Goal: Answer question/provide support

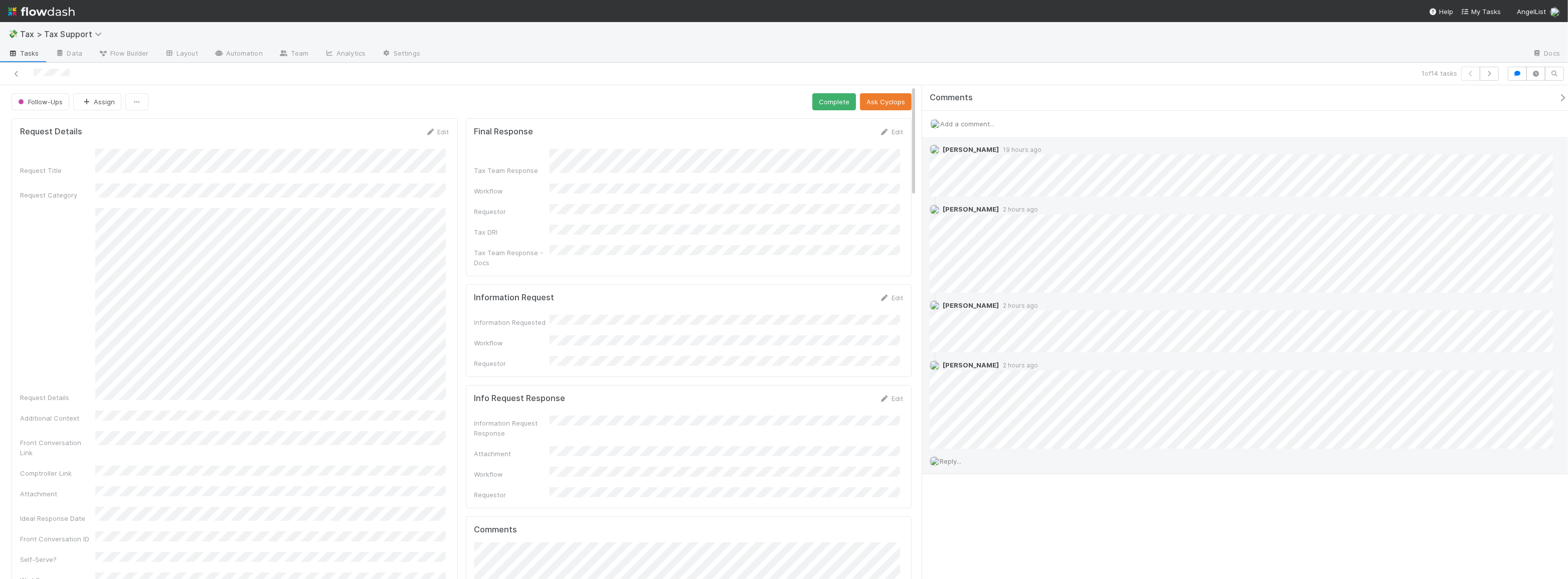
click at [952, 462] on span "Reply..." at bounding box center [950, 461] width 22 height 8
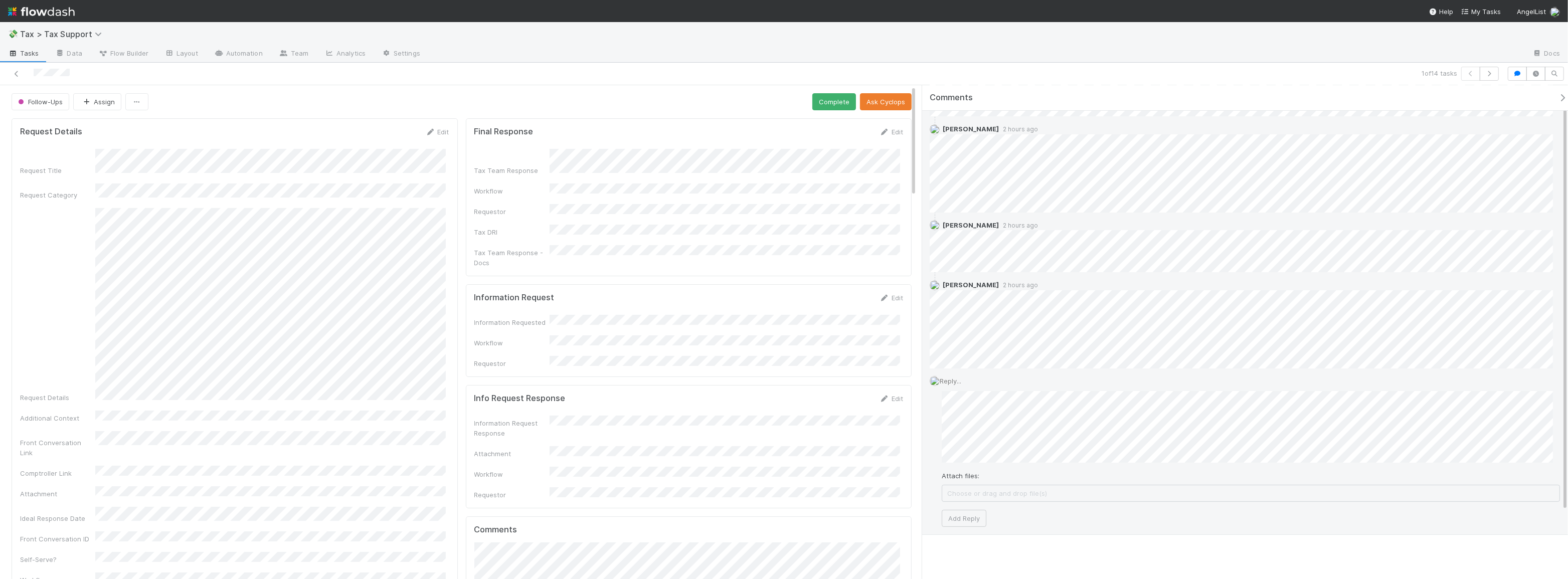
scroll to position [84, 0]
click at [997, 486] on span "Choose or drag and drop file(s)" at bounding box center [1250, 489] width 617 height 16
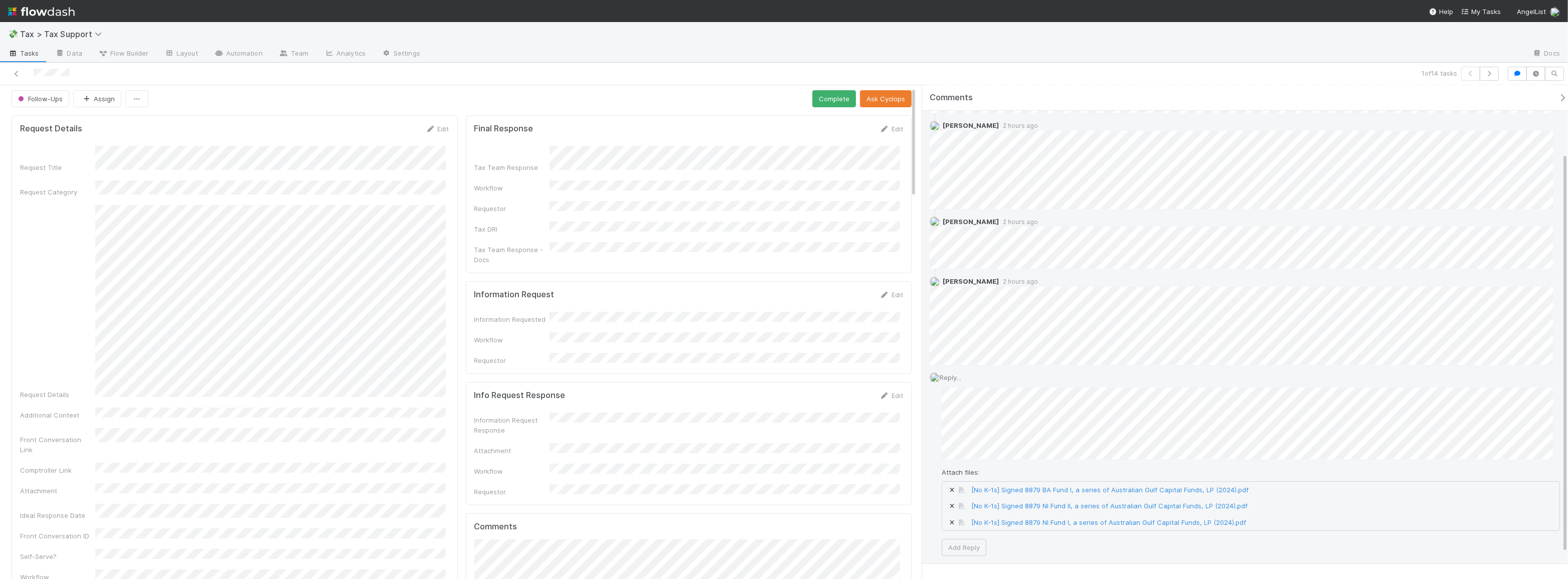
scroll to position [0, 0]
click at [1115, 486] on link "[No K-1s] Signed 8879 BA Fund I, a series of Australian Gulf Capital Funds, LP …" at bounding box center [1110, 490] width 277 height 8
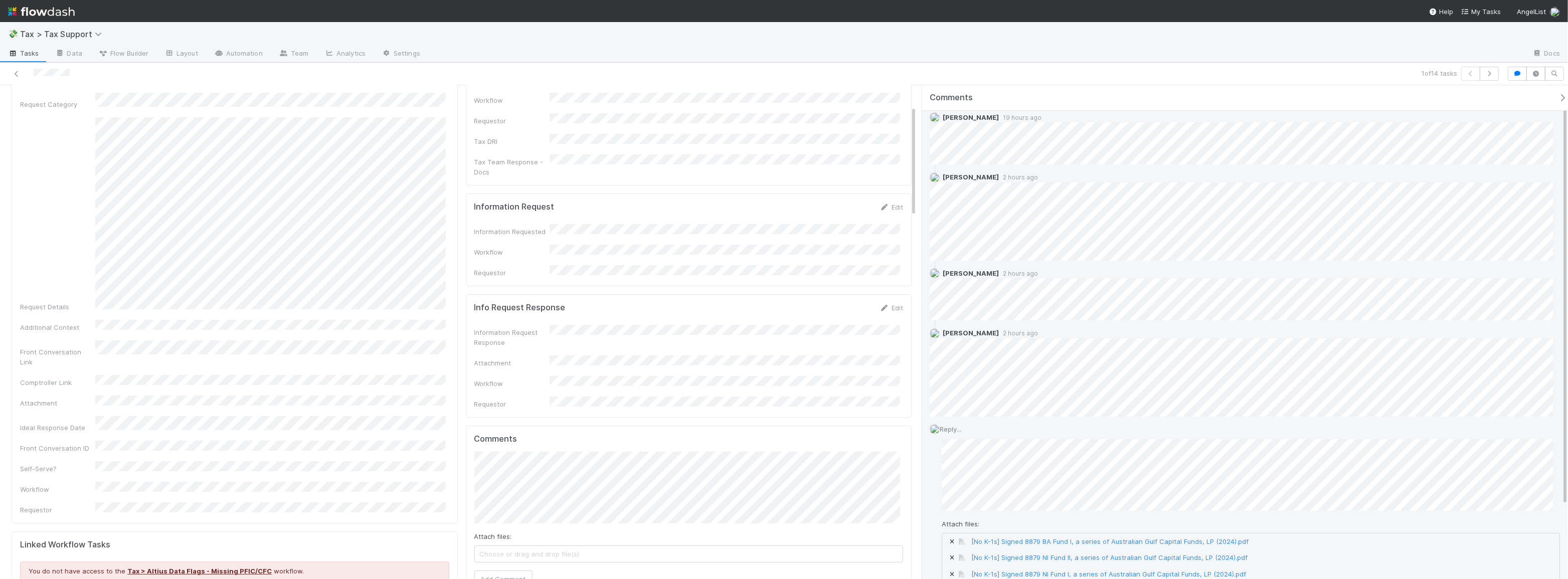
scroll to position [116, 0]
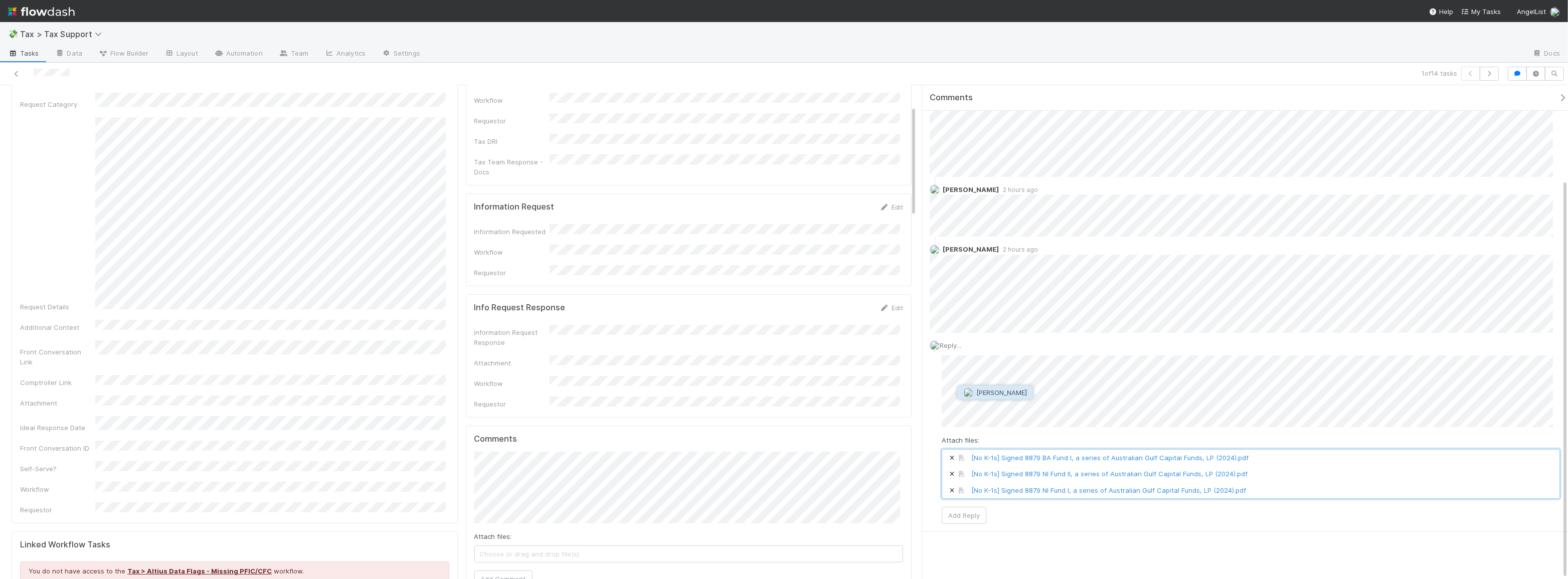
click at [993, 391] on span "[PERSON_NAME]" at bounding box center [1001, 393] width 51 height 8
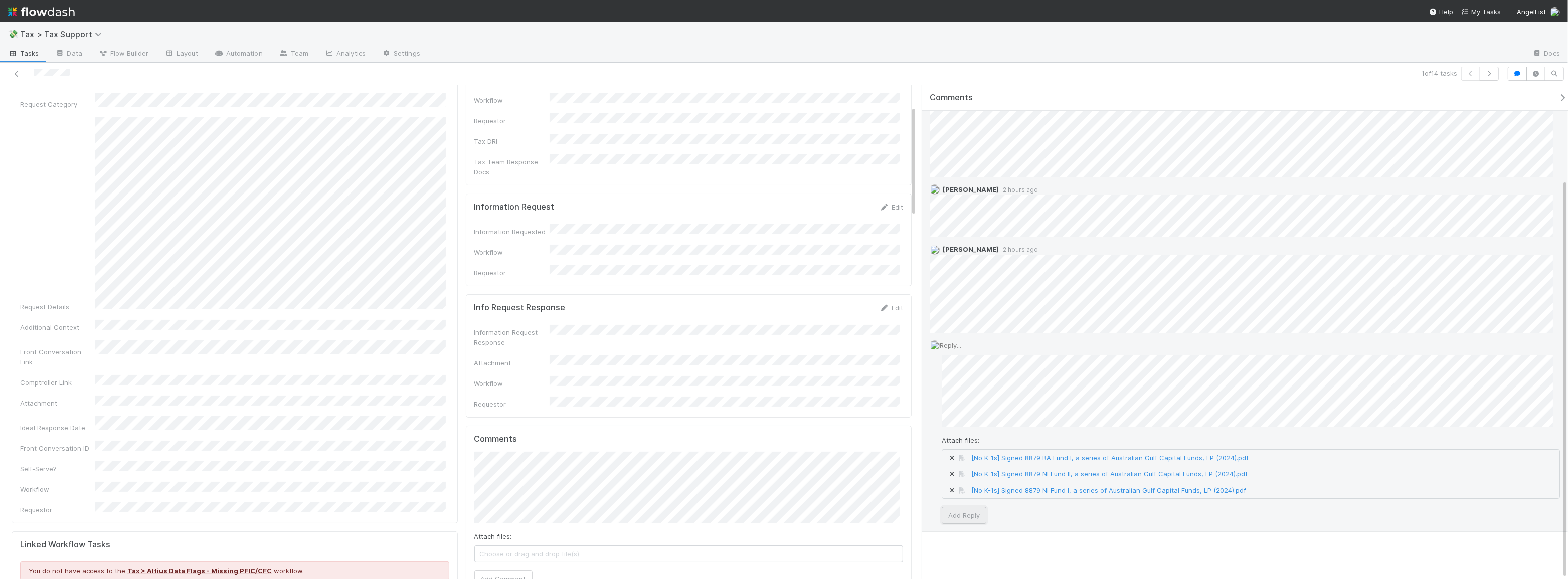
click at [961, 507] on button "Add Reply" at bounding box center [964, 515] width 44 height 17
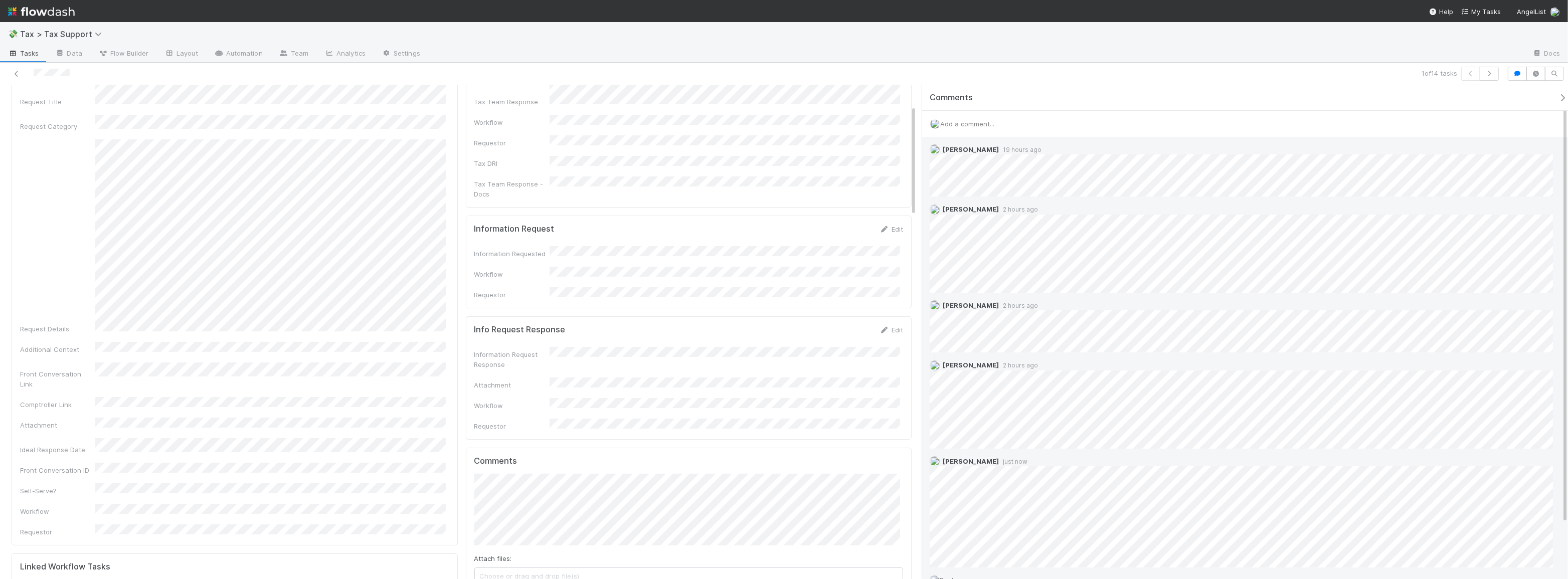
scroll to position [0, 0]
click at [828, 104] on button "Complete" at bounding box center [834, 102] width 44 height 17
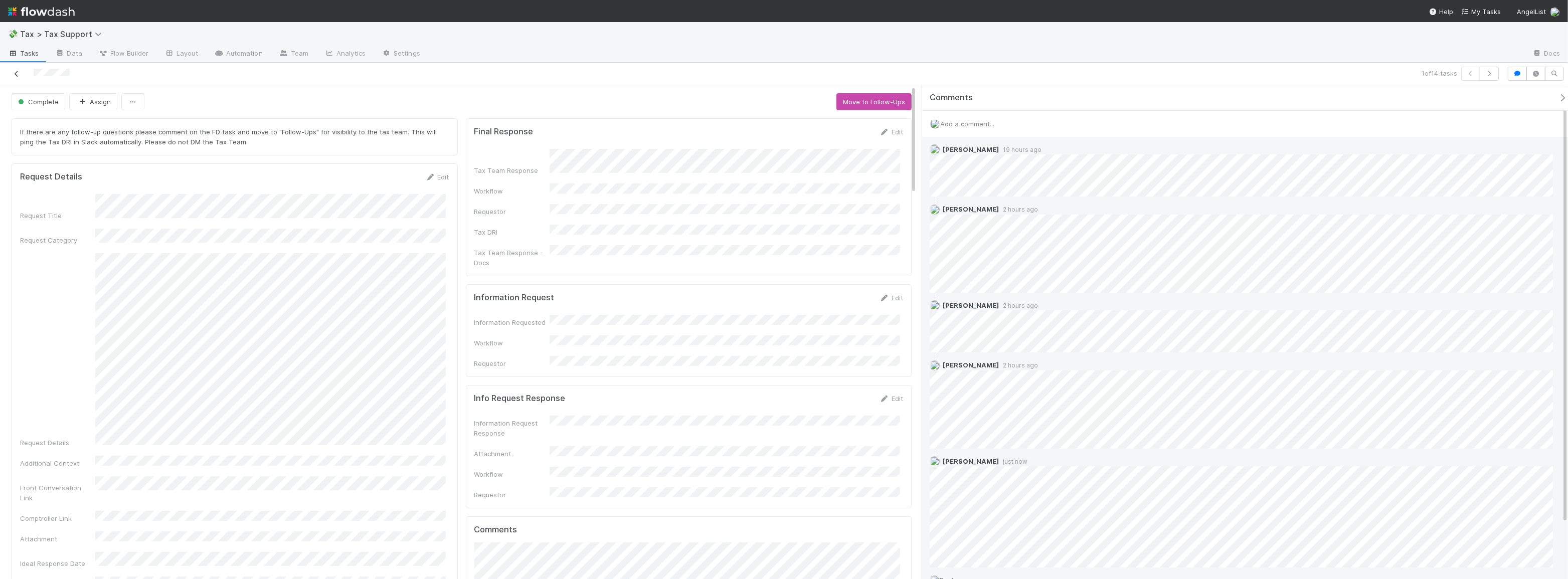
click at [16, 75] on icon at bounding box center [17, 74] width 10 height 6
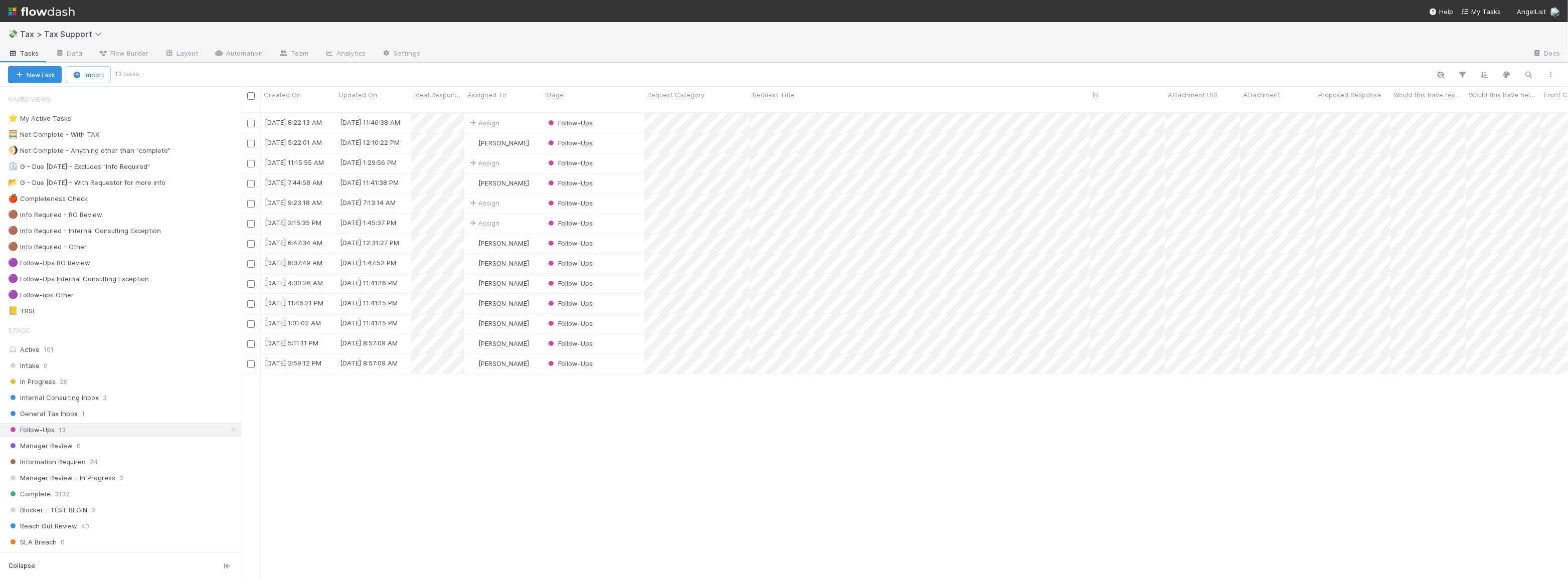
scroll to position [467, 1320]
click at [153, 495] on div "Complete 3132" at bounding box center [125, 494] width 233 height 13
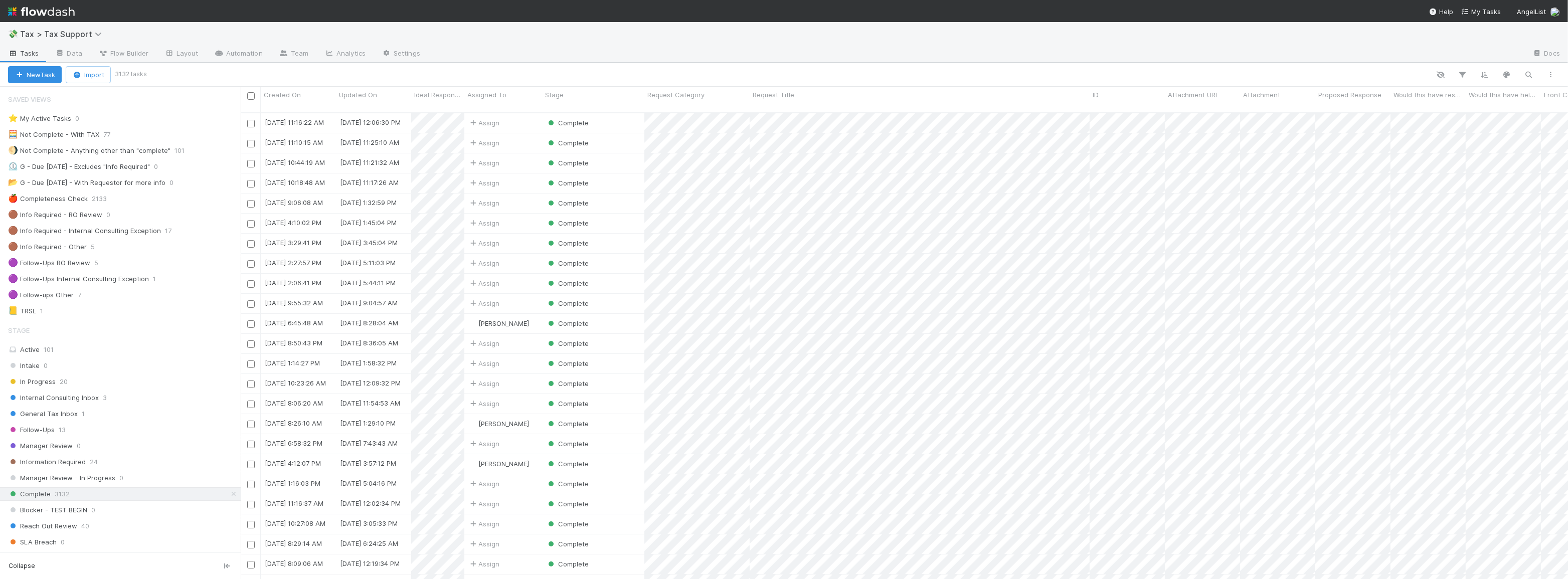
scroll to position [467, 1320]
click at [1530, 72] on icon "button" at bounding box center [1529, 74] width 10 height 9
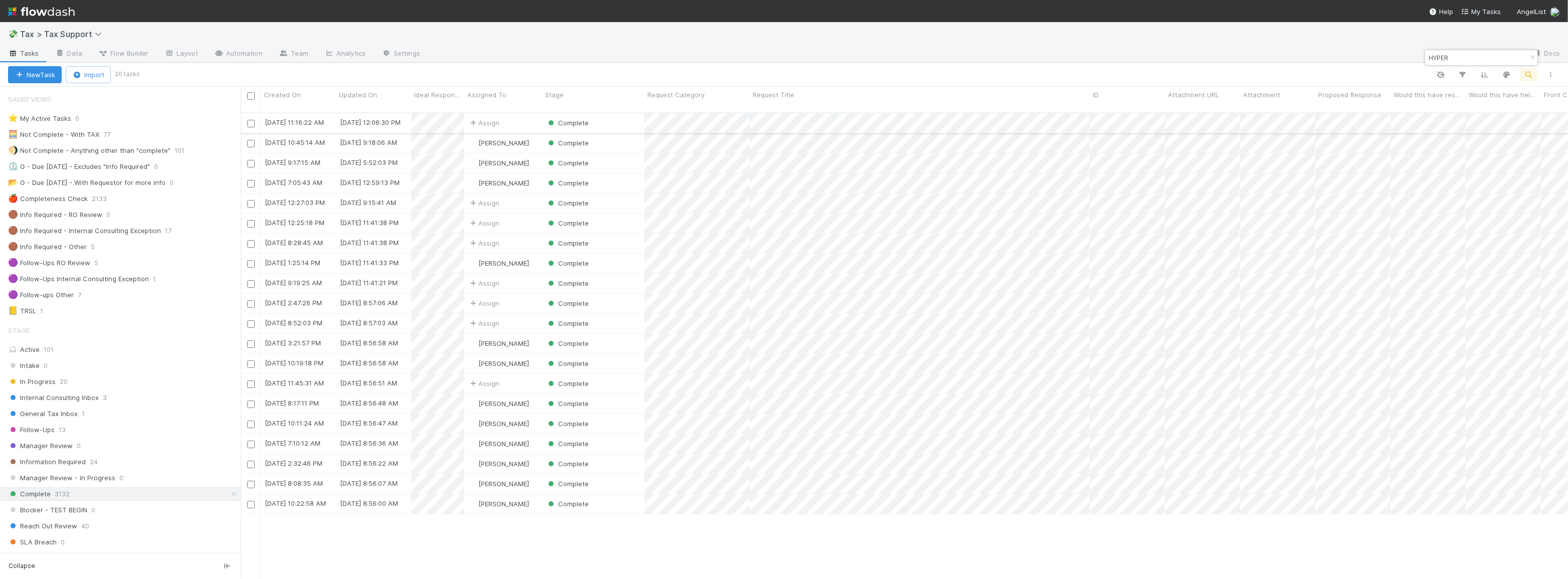
type input "HYPER"
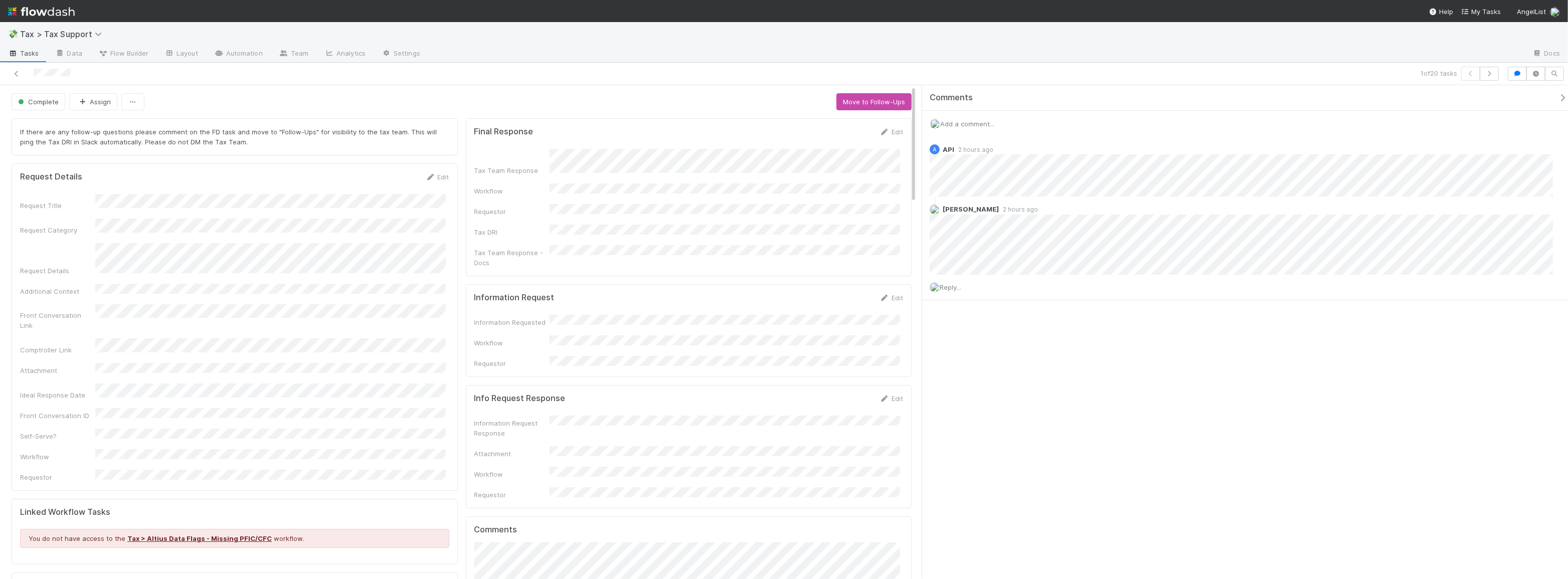
click at [705, 191] on div "Tax Team Response Workflow Requestor Tax DRI Tax Team Response - Docs" at bounding box center [689, 208] width 429 height 119
